Goal: Information Seeking & Learning: Learn about a topic

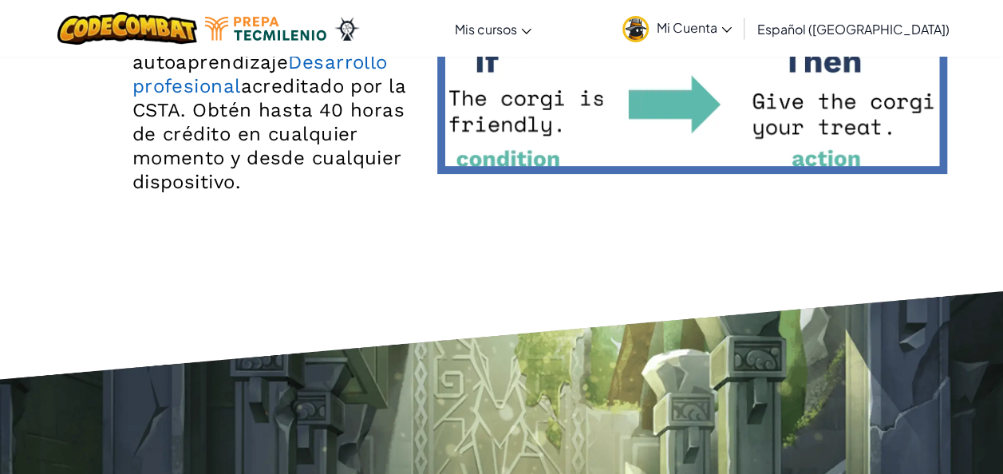
scroll to position [3128, 0]
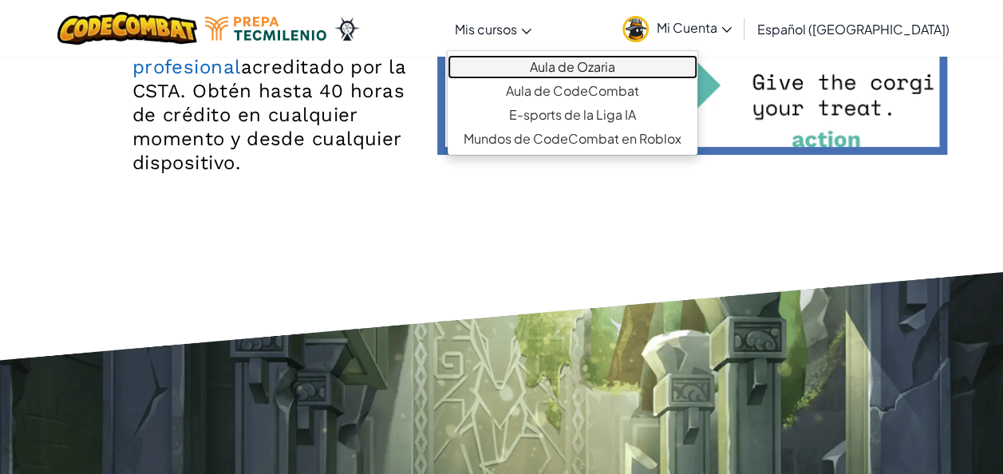
click at [544, 66] on link "Aula de Ozaria" at bounding box center [573, 67] width 250 height 24
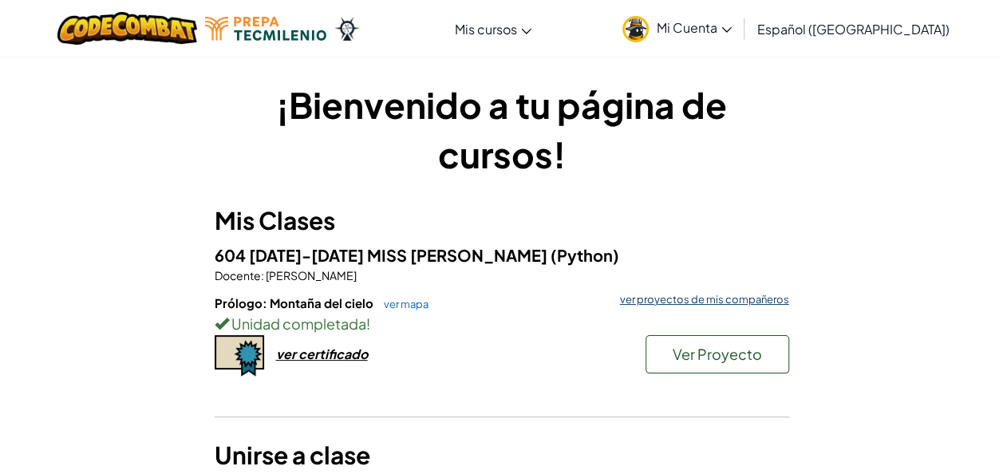
click at [680, 298] on link "ver proyectos de mis compañeros" at bounding box center [700, 299] width 177 height 10
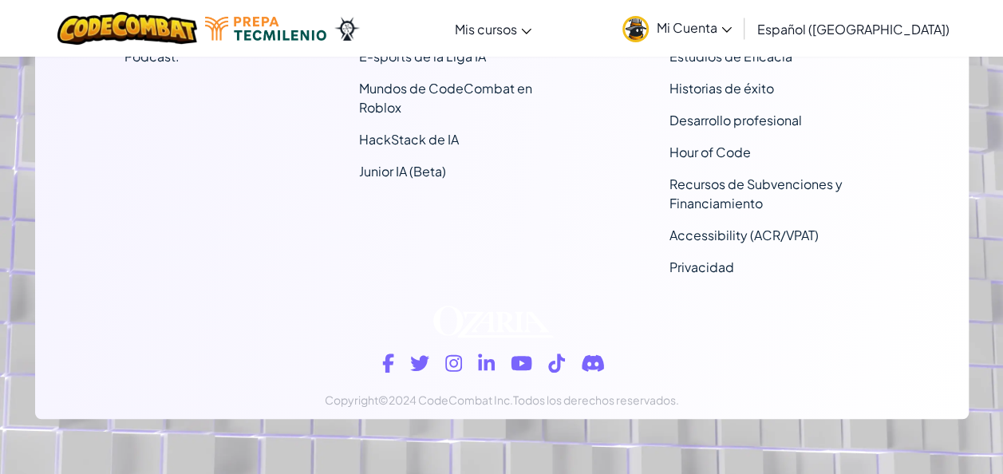
scroll to position [684, 0]
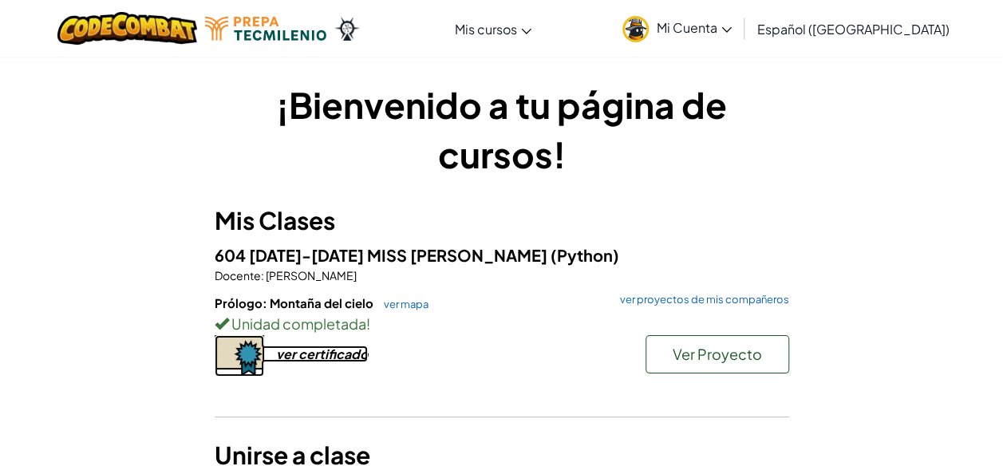
click at [326, 361] on div "ver certificado" at bounding box center [322, 353] width 92 height 17
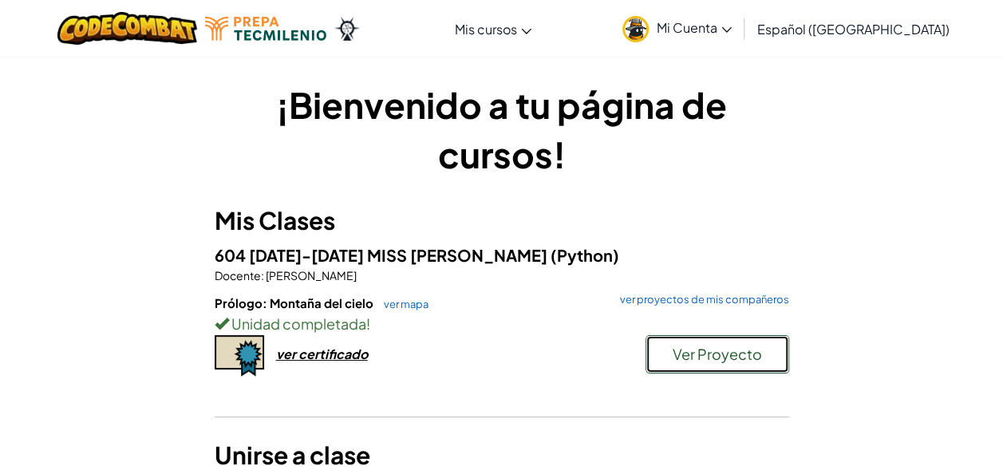
click at [665, 351] on button "Ver Proyecto" at bounding box center [717, 354] width 144 height 38
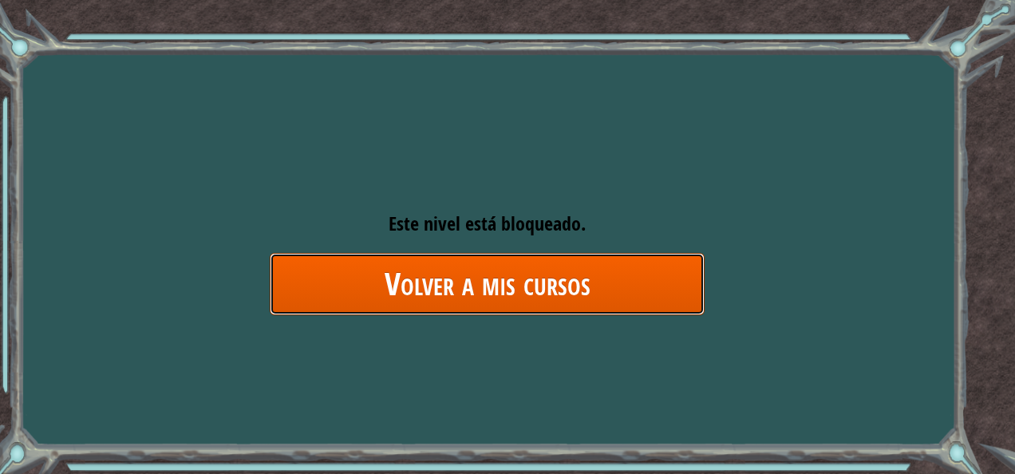
click at [623, 270] on link "Volver a mis cursos" at bounding box center [487, 283] width 435 height 61
